Goal: Task Accomplishment & Management: Use online tool/utility

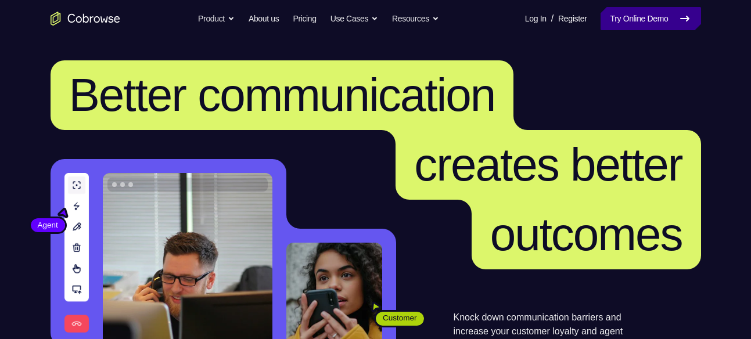
click at [611, 13] on link "Try Online Demo" at bounding box center [650, 18] width 100 height 23
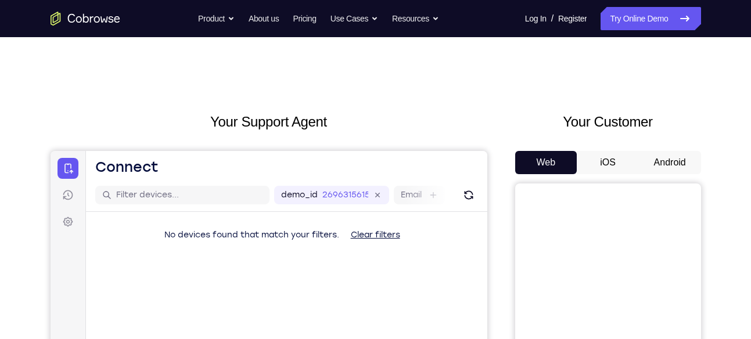
click at [686, 165] on button "Android" at bounding box center [669, 162] width 62 height 23
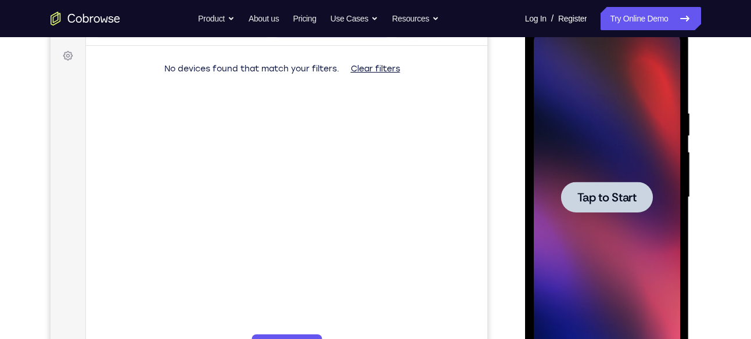
click at [608, 202] on span "Tap to Start" at bounding box center [606, 198] width 59 height 12
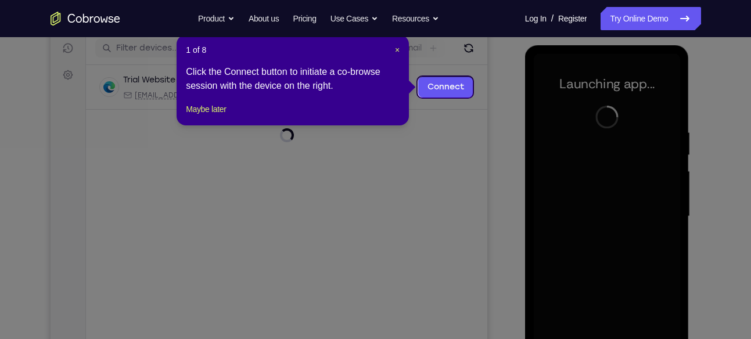
scroll to position [146, 0]
drag, startPoint x: 399, startPoint y: 54, endPoint x: 360, endPoint y: 66, distance: 40.8
click at [399, 54] on span "×" at bounding box center [397, 50] width 5 height 9
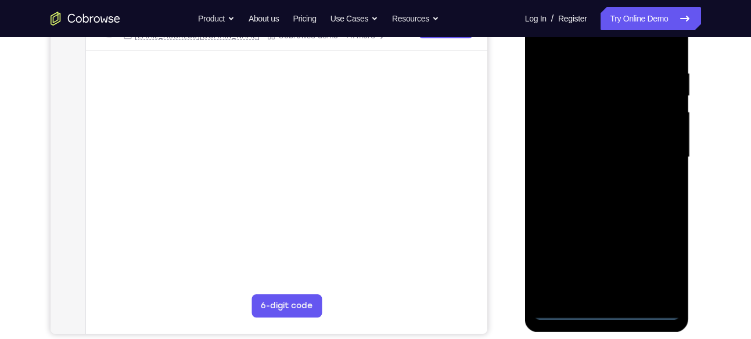
scroll to position [207, 0]
click at [610, 312] on div at bounding box center [606, 156] width 146 height 325
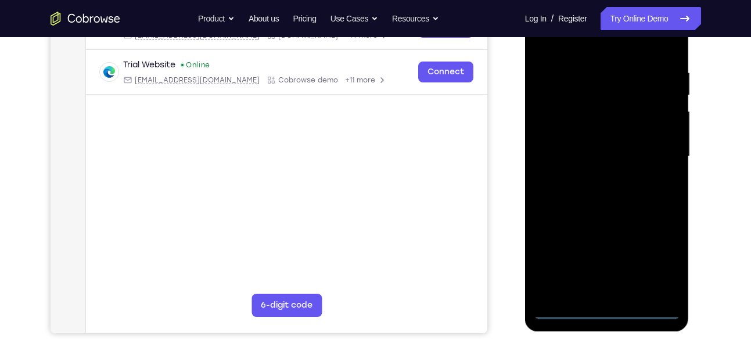
click at [655, 270] on div at bounding box center [606, 156] width 146 height 325
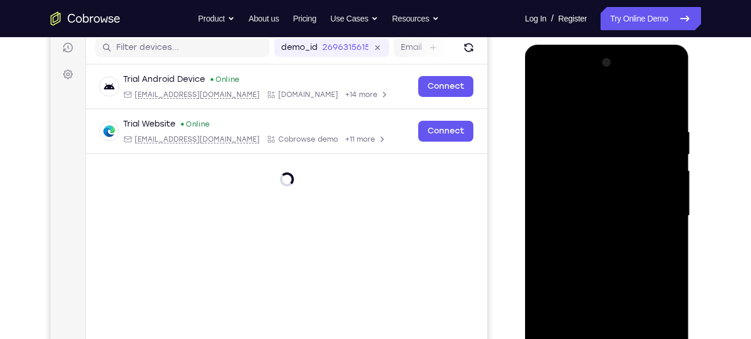
scroll to position [143, 0]
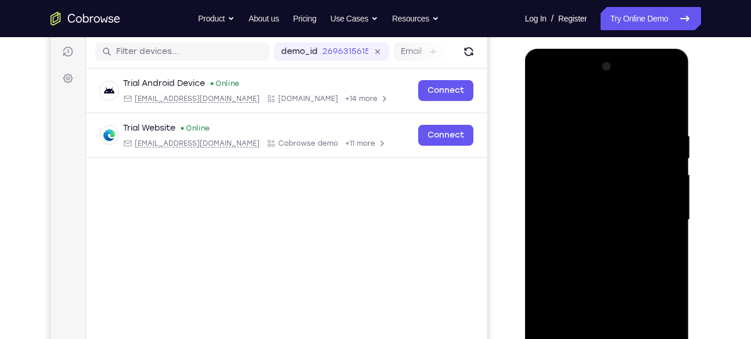
click at [547, 88] on div at bounding box center [606, 219] width 146 height 325
click at [651, 214] on div at bounding box center [606, 219] width 146 height 325
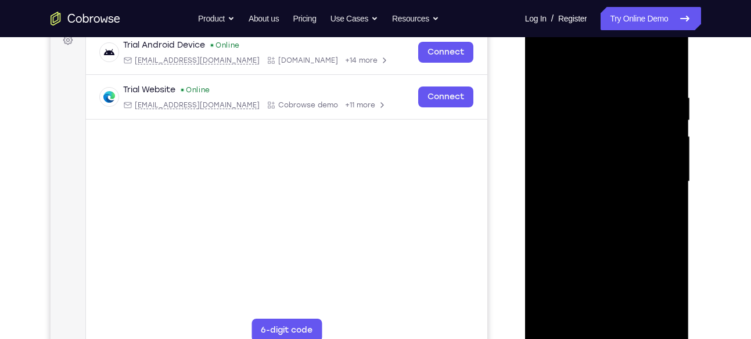
scroll to position [185, 0]
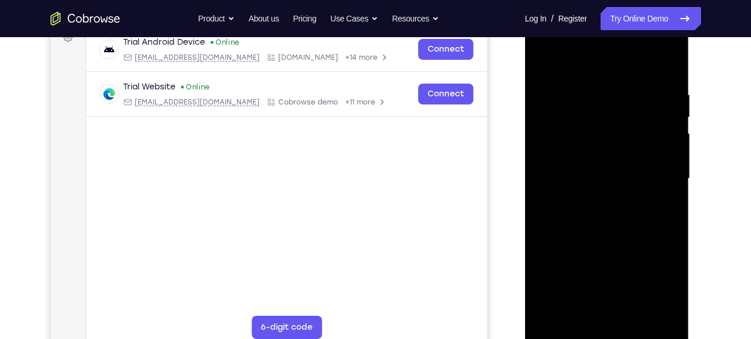
click at [596, 201] on div at bounding box center [606, 178] width 146 height 325
click at [594, 169] on div at bounding box center [606, 178] width 146 height 325
click at [562, 158] on div at bounding box center [606, 178] width 146 height 325
click at [557, 177] on div at bounding box center [606, 178] width 146 height 325
click at [555, 213] on div at bounding box center [606, 178] width 146 height 325
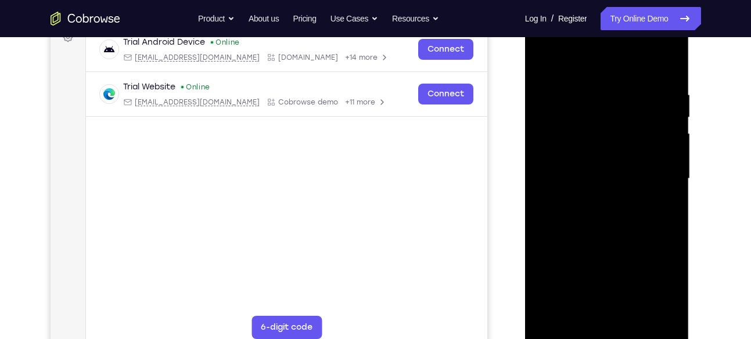
click at [574, 218] on div at bounding box center [606, 178] width 146 height 325
click at [594, 215] on div at bounding box center [606, 178] width 146 height 325
click at [598, 217] on div at bounding box center [606, 178] width 146 height 325
click at [568, 210] on div at bounding box center [606, 178] width 146 height 325
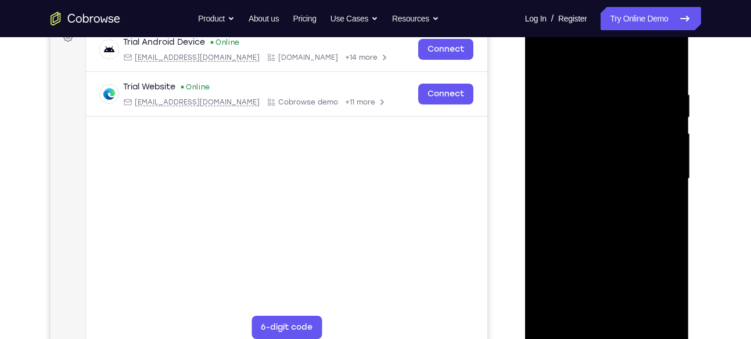
click at [564, 215] on div at bounding box center [606, 178] width 146 height 325
click at [643, 215] on div at bounding box center [606, 178] width 146 height 325
click at [596, 214] on div at bounding box center [606, 178] width 146 height 325
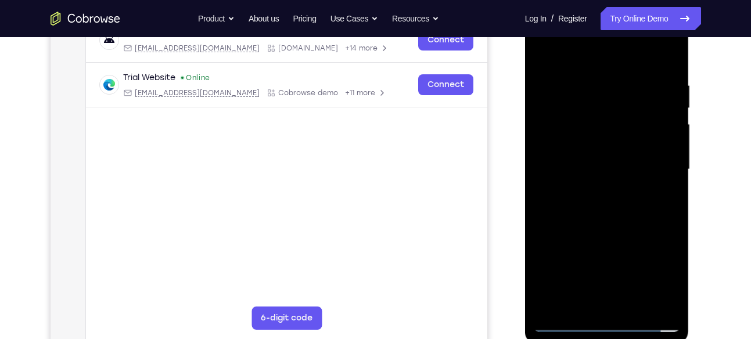
scroll to position [199, 0]
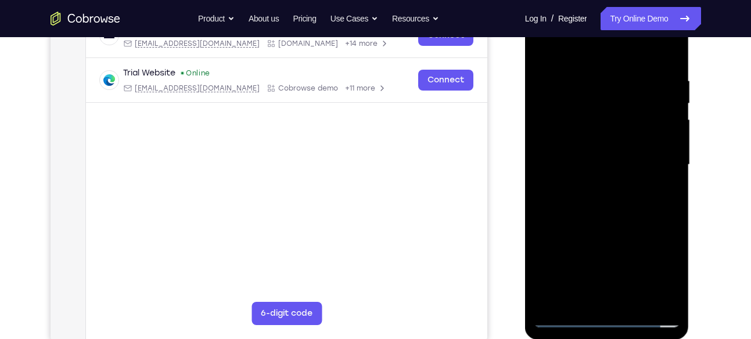
click at [618, 220] on div at bounding box center [606, 164] width 146 height 325
click at [671, 47] on div at bounding box center [606, 164] width 146 height 325
click at [538, 47] on div at bounding box center [606, 164] width 146 height 325
click at [673, 50] on div at bounding box center [606, 164] width 146 height 325
click at [635, 303] on div at bounding box center [606, 164] width 146 height 325
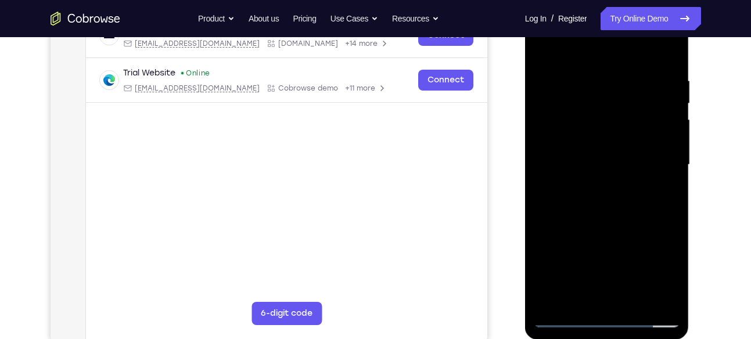
click at [609, 226] on div at bounding box center [606, 164] width 146 height 325
click at [611, 131] on div at bounding box center [606, 164] width 146 height 325
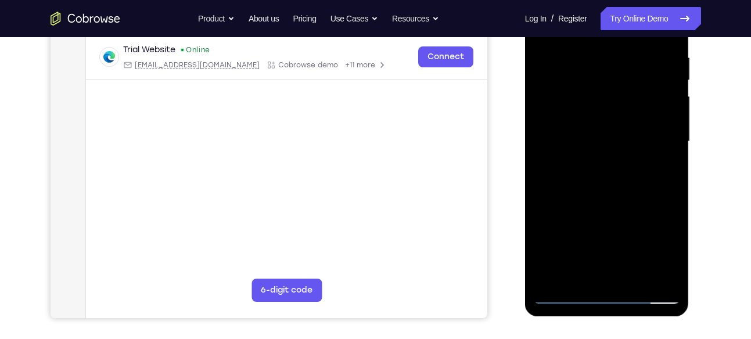
scroll to position [222, 0]
click at [662, 167] on div at bounding box center [606, 141] width 146 height 325
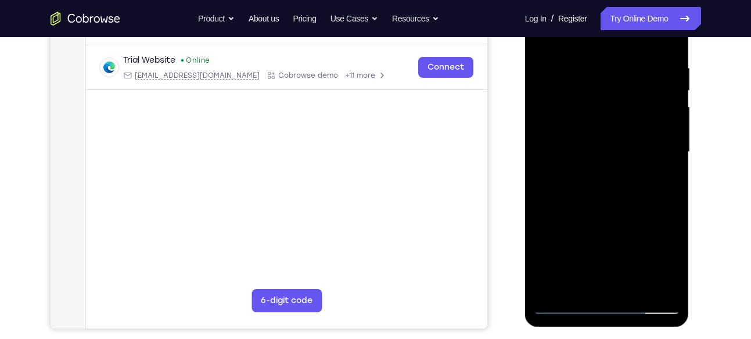
scroll to position [213, 0]
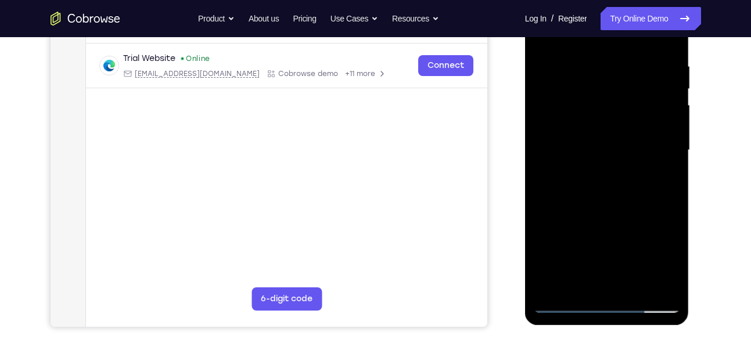
click at [575, 286] on div at bounding box center [606, 150] width 146 height 325
click at [640, 249] on div at bounding box center [606, 150] width 146 height 325
click at [662, 174] on div at bounding box center [606, 150] width 146 height 325
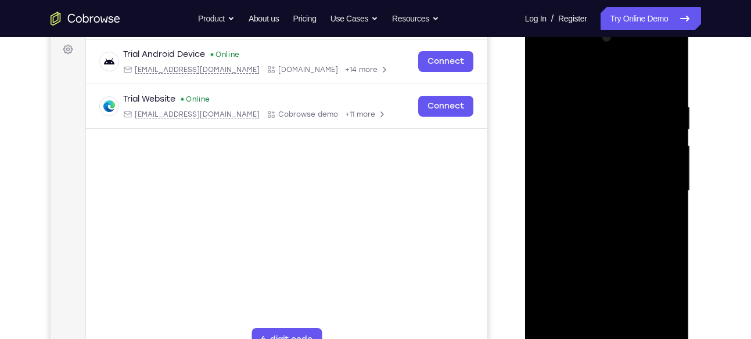
scroll to position [168, 0]
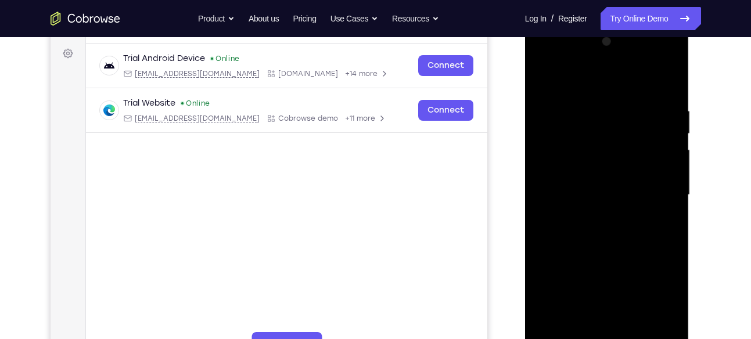
click at [543, 80] on div at bounding box center [606, 195] width 146 height 325
click at [593, 111] on div at bounding box center [606, 195] width 146 height 325
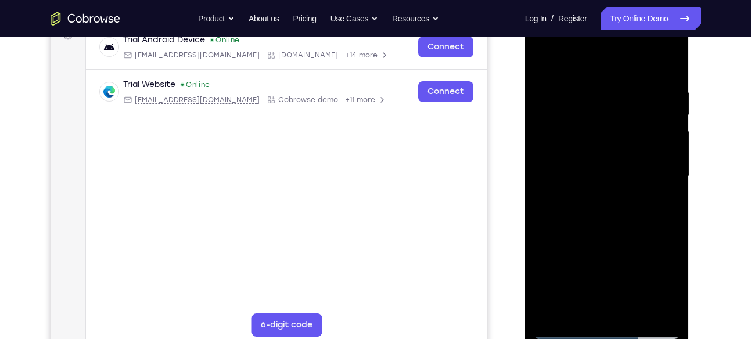
scroll to position [164, 0]
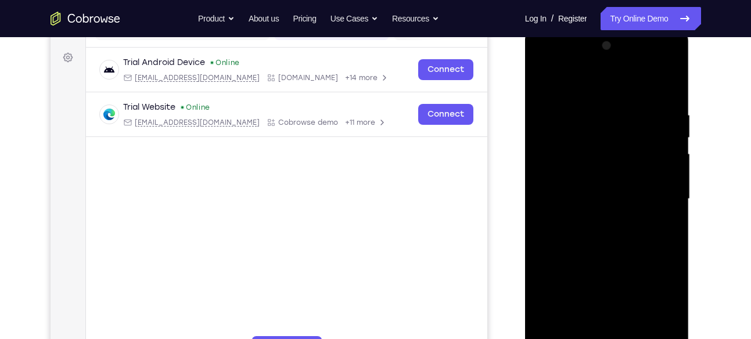
click at [673, 156] on div at bounding box center [606, 199] width 146 height 325
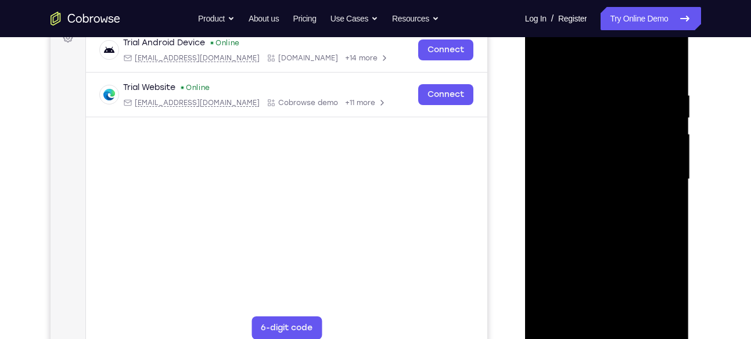
click at [660, 145] on div at bounding box center [606, 179] width 146 height 325
click at [544, 178] on div at bounding box center [606, 179] width 146 height 325
click at [655, 154] on div at bounding box center [606, 179] width 146 height 325
click at [654, 115] on div at bounding box center [606, 179] width 146 height 325
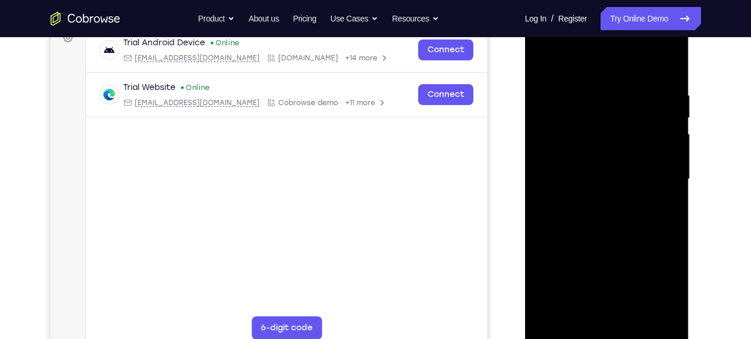
click at [654, 115] on div at bounding box center [606, 179] width 146 height 325
click at [658, 137] on div at bounding box center [606, 179] width 146 height 325
click at [551, 197] on div at bounding box center [606, 179] width 146 height 325
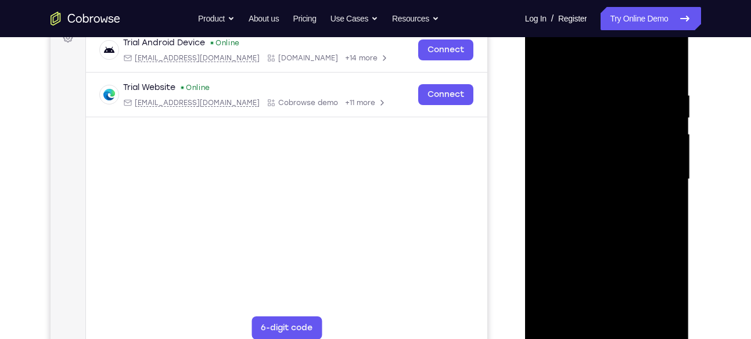
drag, startPoint x: 653, startPoint y: 133, endPoint x: 529, endPoint y: 128, distance: 123.7
click at [529, 128] on div at bounding box center [607, 181] width 164 height 346
click at [673, 127] on div at bounding box center [606, 179] width 146 height 325
click at [668, 139] on div at bounding box center [606, 179] width 146 height 325
drag, startPoint x: 665, startPoint y: 110, endPoint x: 616, endPoint y: 125, distance: 50.5
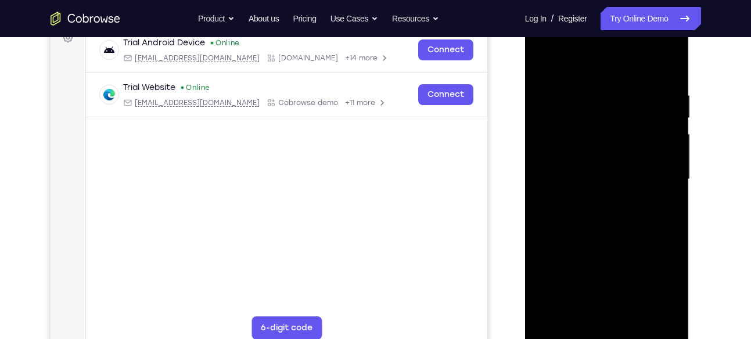
click at [616, 125] on div at bounding box center [606, 179] width 146 height 325
drag, startPoint x: 662, startPoint y: 159, endPoint x: 601, endPoint y: 163, distance: 61.1
click at [601, 163] on div at bounding box center [606, 179] width 146 height 325
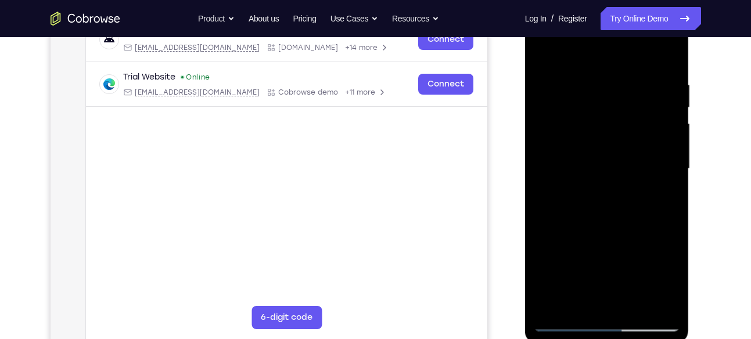
scroll to position [197, 0]
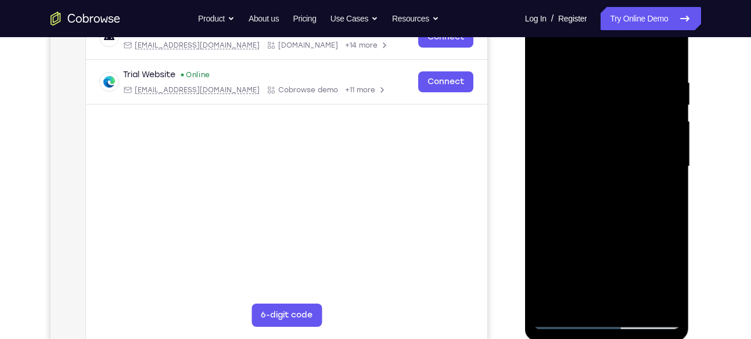
click at [671, 131] on div at bounding box center [606, 166] width 146 height 325
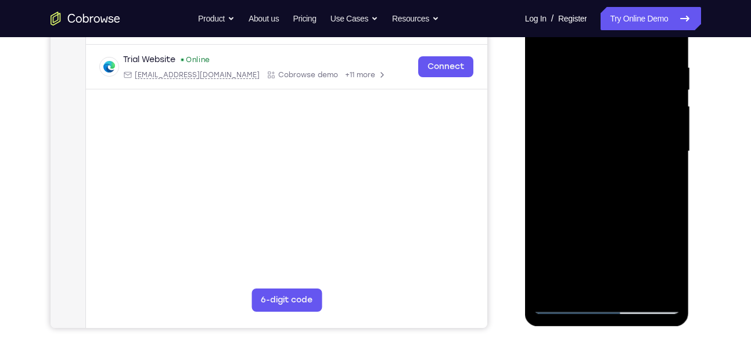
drag, startPoint x: 671, startPoint y: 116, endPoint x: 603, endPoint y: 139, distance: 72.3
click at [603, 139] on div at bounding box center [606, 151] width 146 height 325
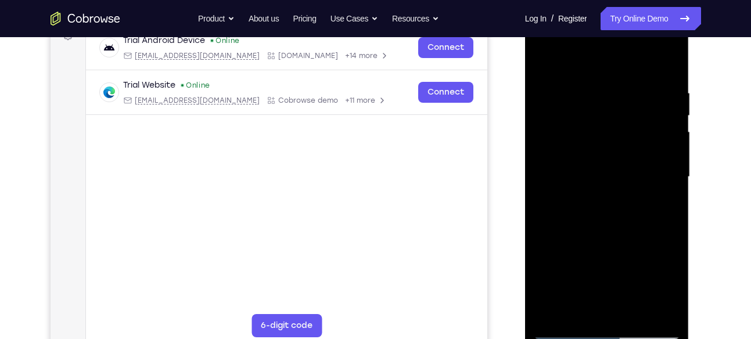
scroll to position [184, 0]
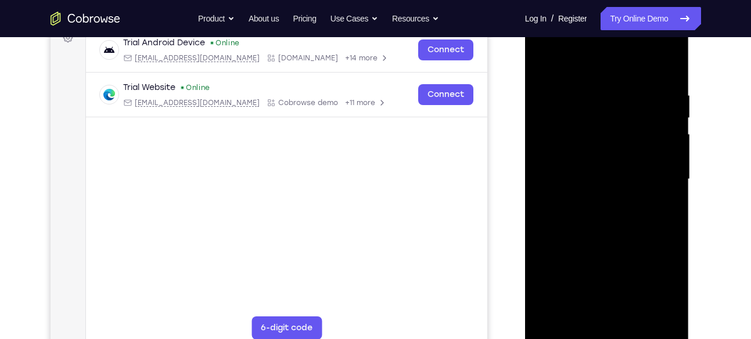
click at [647, 163] on div at bounding box center [606, 179] width 146 height 325
click at [654, 111] on div at bounding box center [606, 179] width 146 height 325
click at [658, 138] on div at bounding box center [606, 179] width 146 height 325
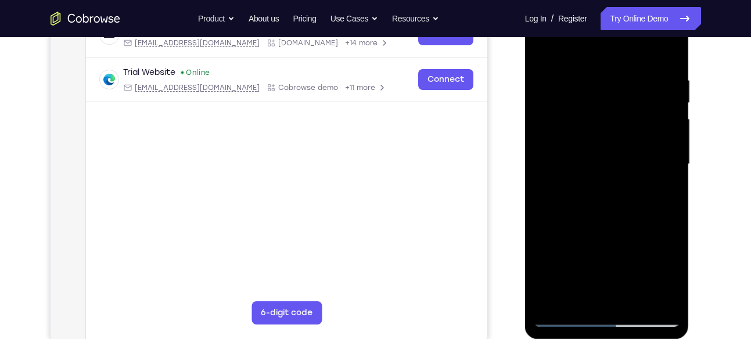
scroll to position [201, 0]
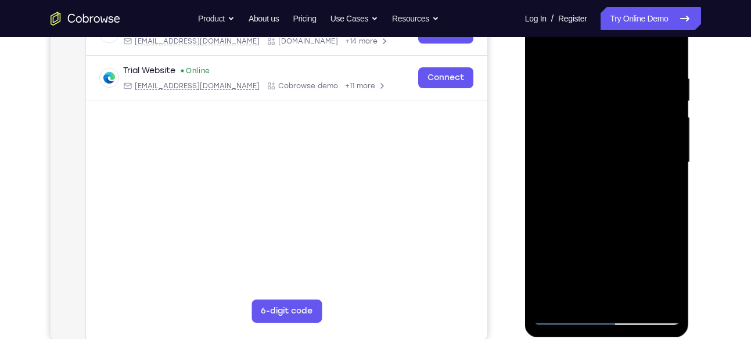
drag, startPoint x: 662, startPoint y: 127, endPoint x: 622, endPoint y: 145, distance: 44.4
click at [622, 145] on div at bounding box center [606, 162] width 146 height 325
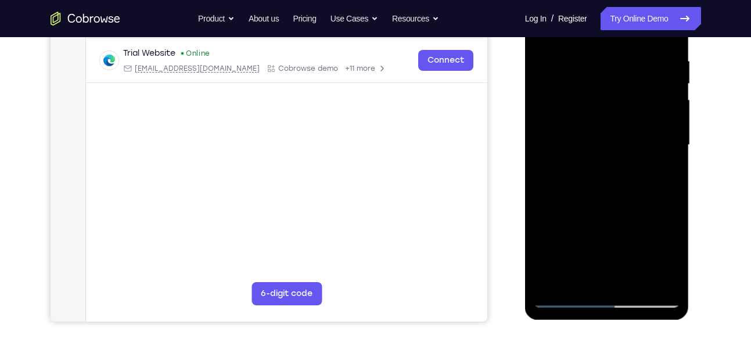
scroll to position [223, 0]
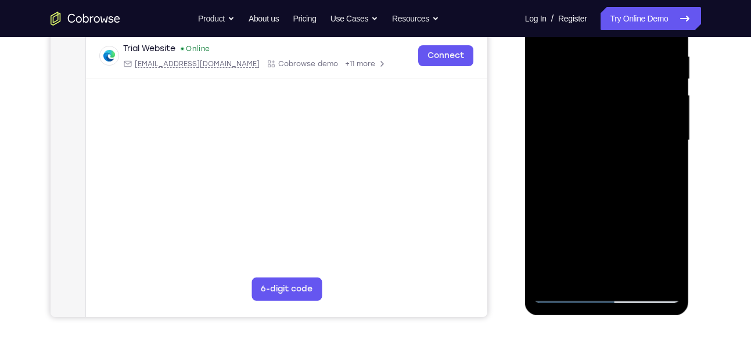
drag, startPoint x: 663, startPoint y: 139, endPoint x: 641, endPoint y: 170, distance: 38.3
click at [641, 170] on div at bounding box center [606, 140] width 146 height 325
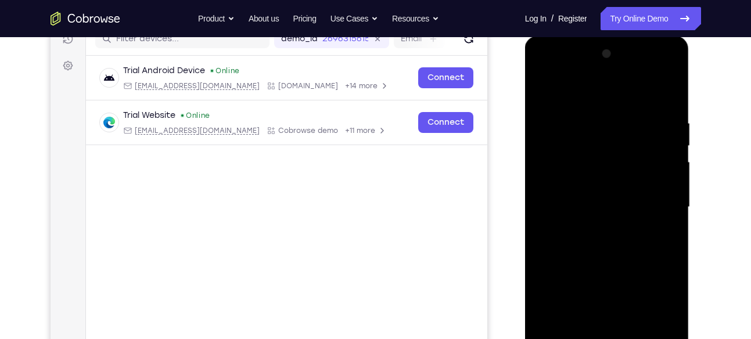
scroll to position [154, 0]
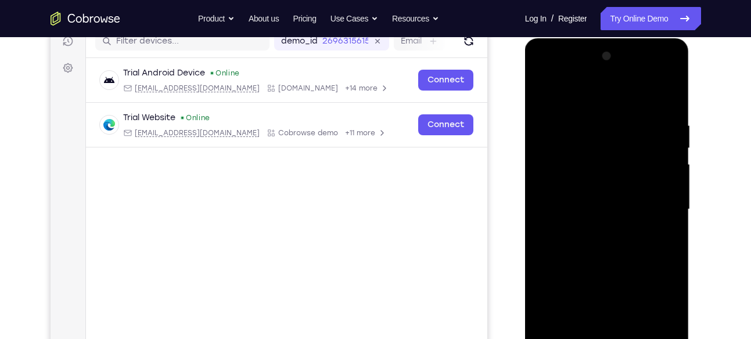
drag, startPoint x: 652, startPoint y: 156, endPoint x: 608, endPoint y: 162, distance: 45.1
click at [608, 162] on div at bounding box center [606, 209] width 146 height 325
drag, startPoint x: 661, startPoint y: 202, endPoint x: 630, endPoint y: 199, distance: 31.0
click at [630, 199] on div at bounding box center [606, 209] width 146 height 325
drag, startPoint x: 646, startPoint y: 195, endPoint x: 619, endPoint y: 194, distance: 26.7
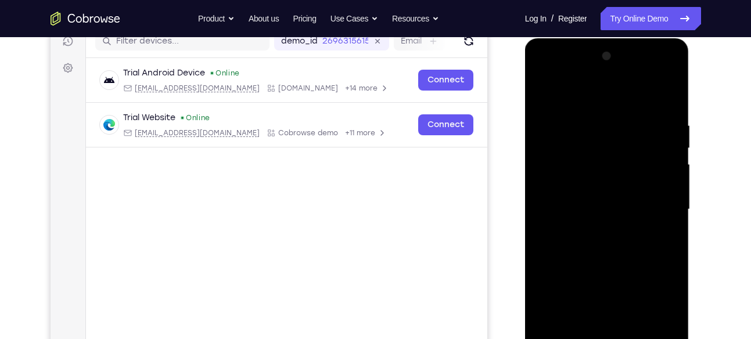
click at [619, 194] on div at bounding box center [606, 209] width 146 height 325
drag, startPoint x: 644, startPoint y: 163, endPoint x: 587, endPoint y: 153, distance: 57.2
click at [587, 153] on div at bounding box center [606, 209] width 146 height 325
drag, startPoint x: 592, startPoint y: 204, endPoint x: 653, endPoint y: 195, distance: 61.7
click at [653, 195] on div at bounding box center [606, 209] width 146 height 325
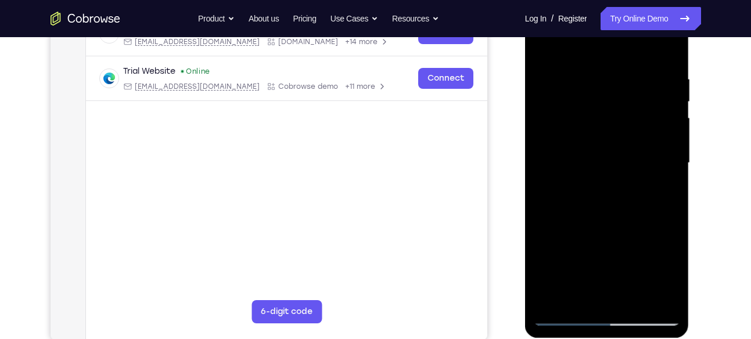
scroll to position [211, 0]
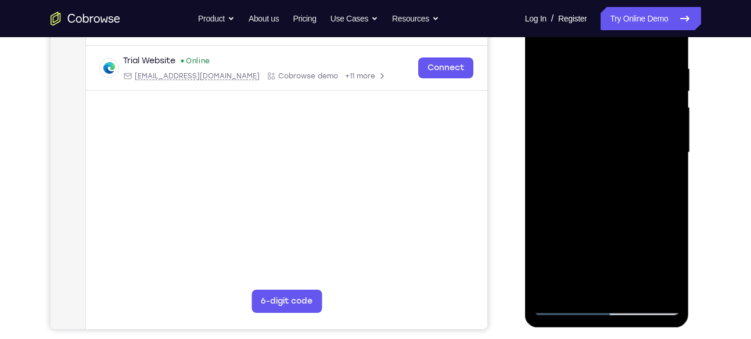
click at [658, 135] on div at bounding box center [606, 152] width 146 height 325
click at [669, 112] on div at bounding box center [606, 152] width 146 height 325
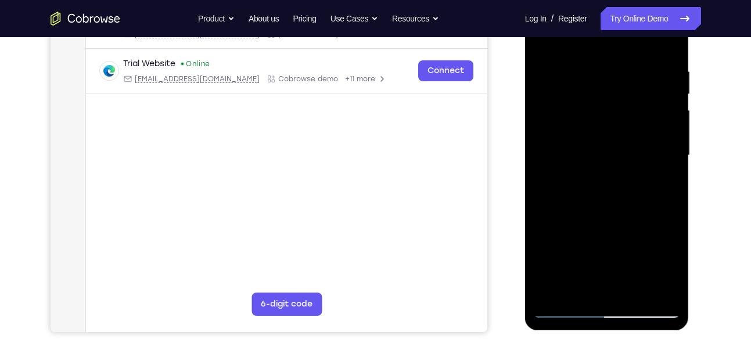
scroll to position [211, 0]
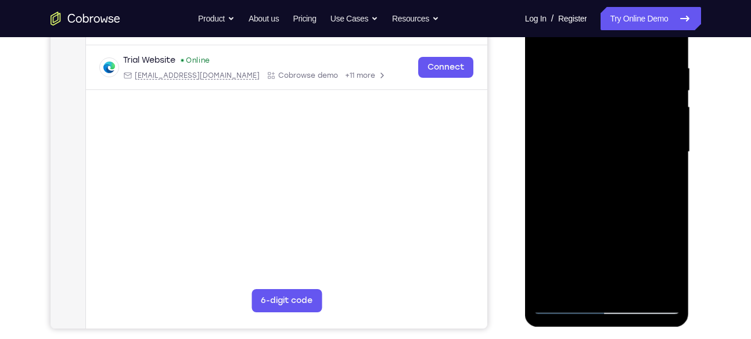
click at [669, 134] on div at bounding box center [606, 152] width 146 height 325
click at [550, 167] on div at bounding box center [606, 152] width 146 height 325
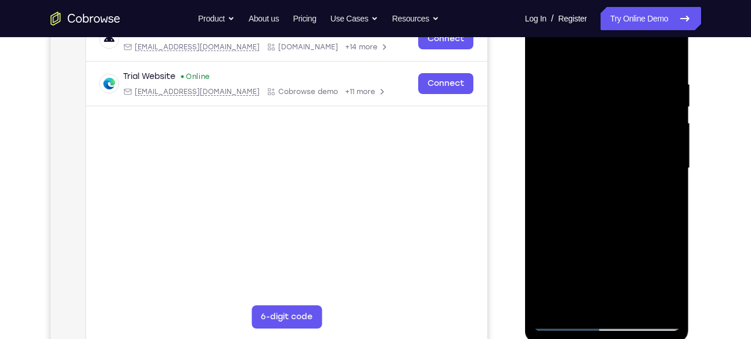
scroll to position [194, 0]
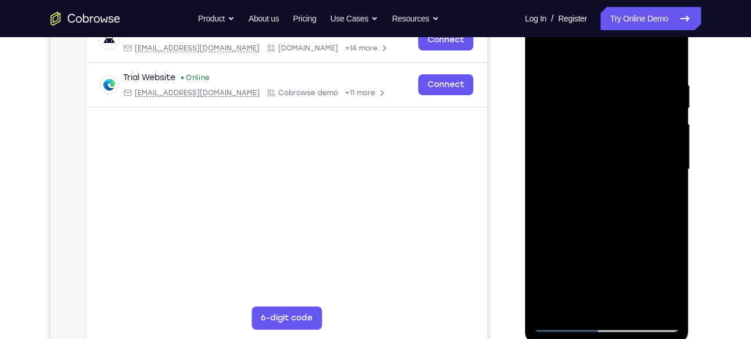
click at [663, 139] on div at bounding box center [606, 169] width 146 height 325
click at [662, 118] on div at bounding box center [606, 169] width 146 height 325
click at [666, 146] on div at bounding box center [606, 169] width 146 height 325
click at [669, 121] on div at bounding box center [606, 169] width 146 height 325
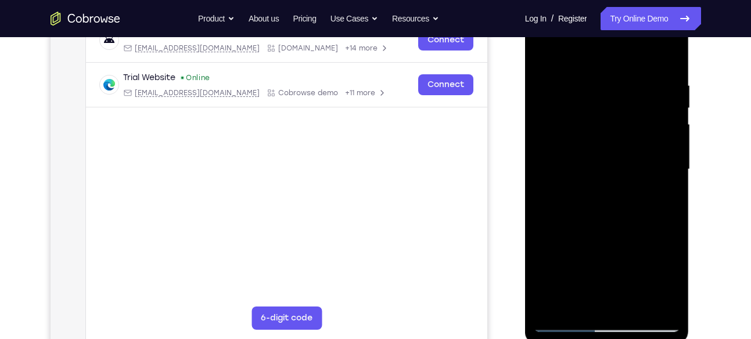
click at [666, 136] on div at bounding box center [606, 169] width 146 height 325
click at [665, 142] on div at bounding box center [606, 169] width 146 height 325
click at [666, 117] on div at bounding box center [606, 169] width 146 height 325
drag, startPoint x: 665, startPoint y: 139, endPoint x: 598, endPoint y: 135, distance: 66.9
click at [598, 135] on div at bounding box center [606, 169] width 146 height 325
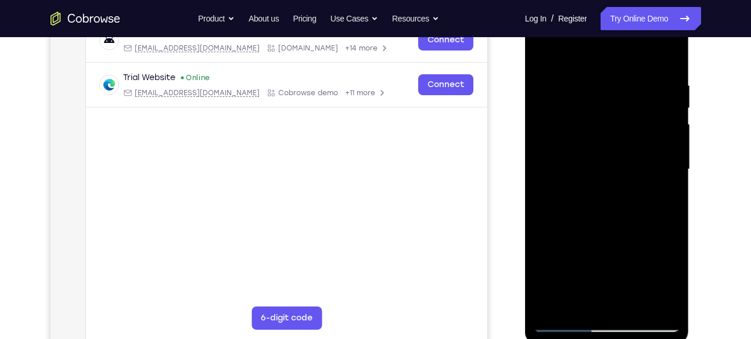
drag, startPoint x: 569, startPoint y: 174, endPoint x: 636, endPoint y: 178, distance: 66.9
click at [636, 178] on div at bounding box center [606, 169] width 146 height 325
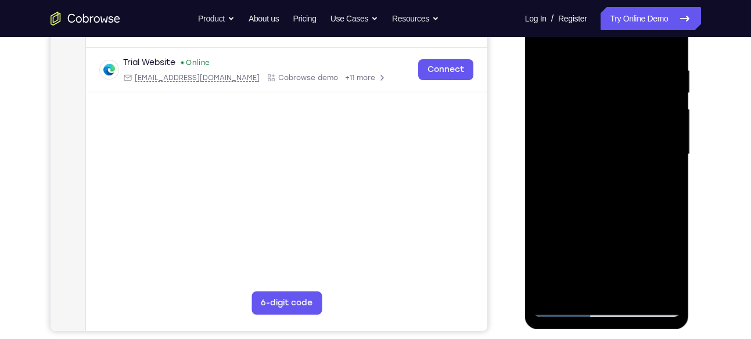
scroll to position [208, 0]
click at [665, 114] on div at bounding box center [606, 154] width 146 height 325
drag, startPoint x: 662, startPoint y: 139, endPoint x: 622, endPoint y: 144, distance: 40.4
click at [622, 144] on div at bounding box center [606, 154] width 146 height 325
drag, startPoint x: 647, startPoint y: 116, endPoint x: 627, endPoint y: 118, distance: 19.9
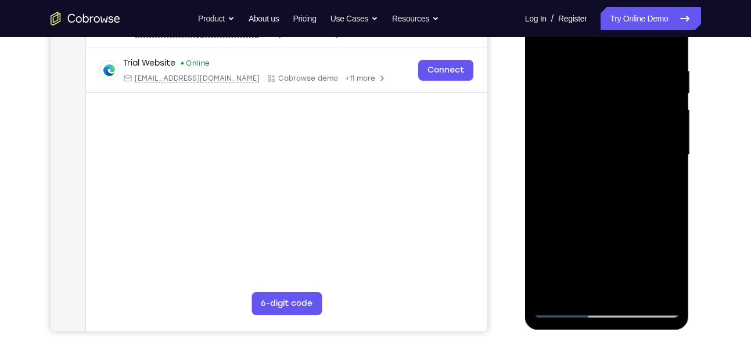
click at [627, 118] on div at bounding box center [606, 154] width 146 height 325
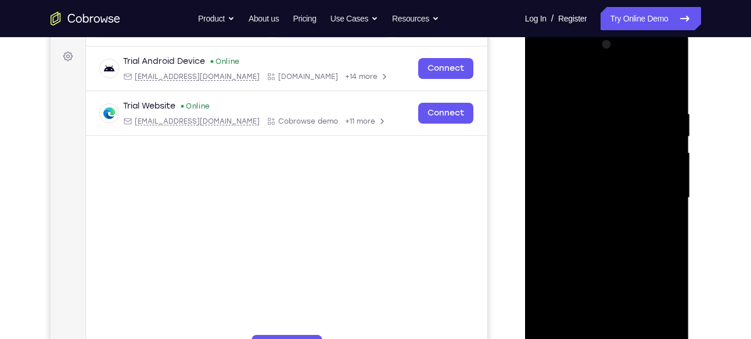
drag, startPoint x: 661, startPoint y: 117, endPoint x: 618, endPoint y: 118, distance: 43.0
click at [618, 118] on div at bounding box center [606, 197] width 146 height 325
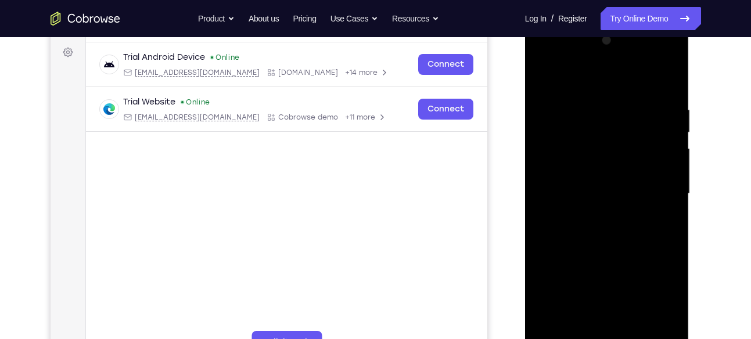
click at [668, 82] on div at bounding box center [606, 193] width 146 height 325
